Goal: Check status: Check status

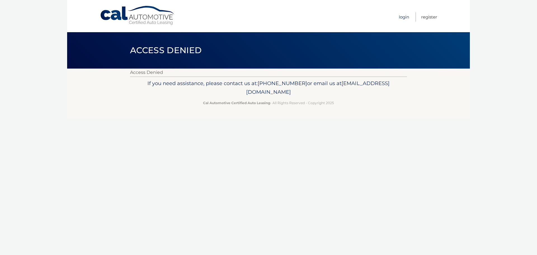
click at [400, 16] on link "Login" at bounding box center [404, 16] width 10 height 9
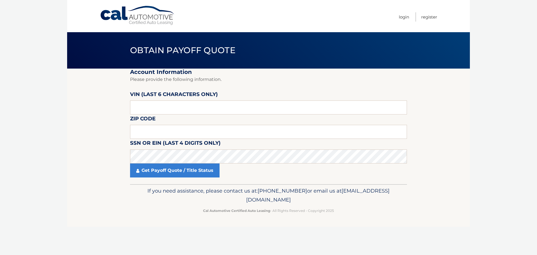
click at [174, 100] on label "VIN (last 6 characters only)" at bounding box center [174, 95] width 88 height 10
click at [174, 107] on input "text" at bounding box center [268, 107] width 277 height 14
type input "515179"
click at [172, 130] on input "text" at bounding box center [268, 132] width 277 height 14
type input "19406"
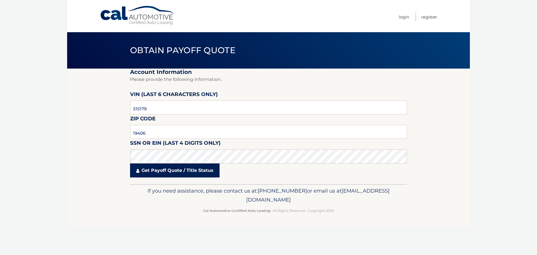
click at [184, 169] on link "Get Payoff Quote / Title Status" at bounding box center [174, 170] width 89 height 14
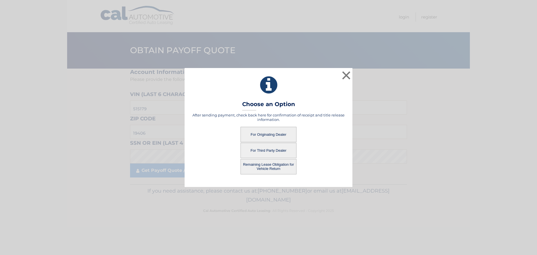
click at [274, 134] on button "For Originating Dealer" at bounding box center [268, 134] width 56 height 15
click at [268, 135] on button "For Originating Dealer" at bounding box center [268, 134] width 56 height 15
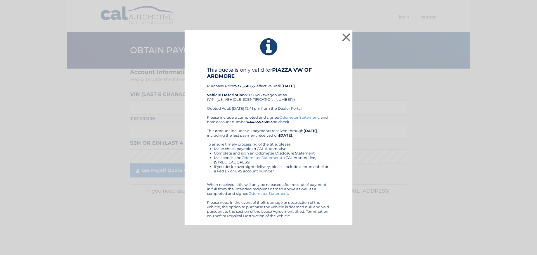
click at [295, 83] on div "This quote is only valid for PIAZZA VW OF ARDMORE Purchase Price: $32,530.65 , …" at bounding box center [268, 91] width 123 height 48
click at [345, 37] on button "×" at bounding box center [345, 37] width 11 height 11
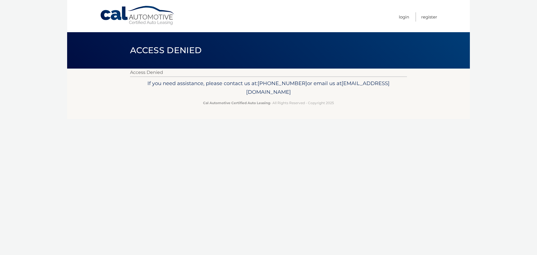
click at [412, 13] on ul "Login Register" at bounding box center [418, 16] width 38 height 32
click at [407, 16] on link "Login" at bounding box center [404, 16] width 10 height 9
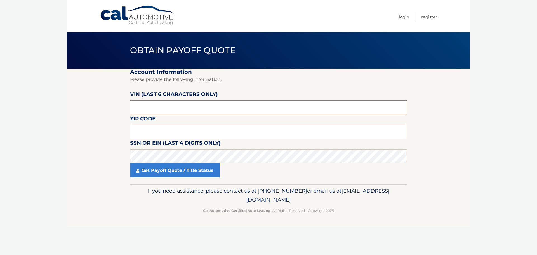
click at [183, 108] on input "text" at bounding box center [268, 107] width 277 height 14
click at [166, 106] on input "text" at bounding box center [268, 107] width 277 height 14
type input "515179"
type input "19406"
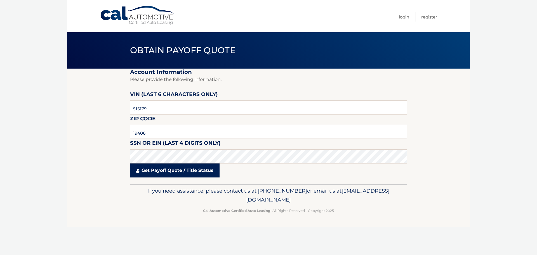
click at [191, 177] on link "Get Payoff Quote / Title Status" at bounding box center [174, 170] width 89 height 14
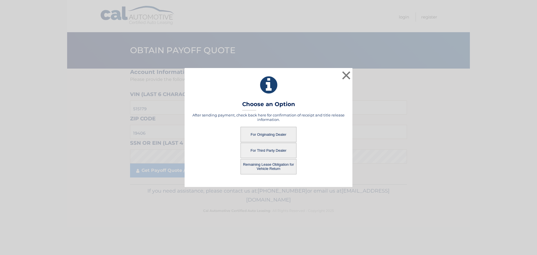
click at [266, 168] on button "Remaining Lease Obligation for Vehicle Return" at bounding box center [268, 166] width 56 height 15
click at [271, 166] on button "Remaining Lease Obligation for Vehicle Return" at bounding box center [268, 166] width 56 height 15
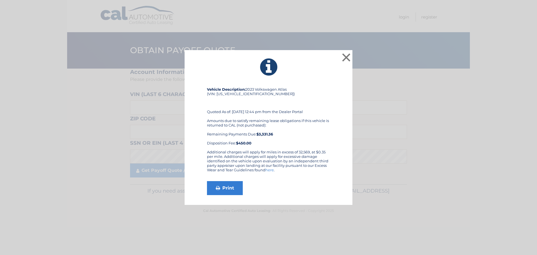
click at [276, 136] on div "Amounts due to satisfy remaining lease obligations if this vehicle is returned …" at bounding box center [268, 131] width 123 height 27
